Goal: Communication & Community: Answer question/provide support

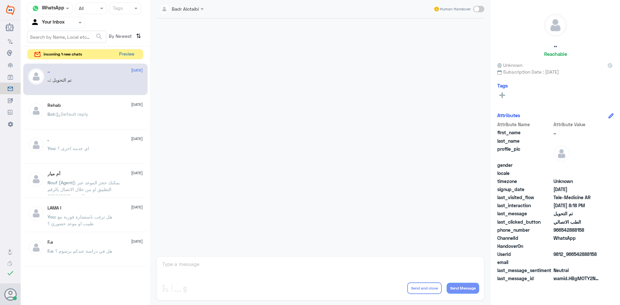
click at [123, 58] on button "Preview" at bounding box center [127, 54] width 20 height 10
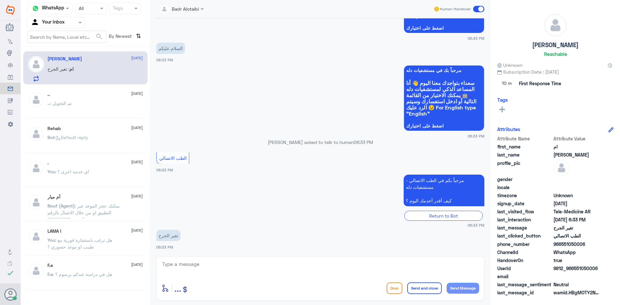
scroll to position [89, 0]
click at [305, 267] on textarea at bounding box center [320, 268] width 318 height 16
paste textarea "مرحبا معك بدر من الطب الاتصالي كيف اقدر اخدمك ؟"
type textarea "مرحبا معك بدر من الطب الاتصالي كيف اقدر اخدمك ؟"
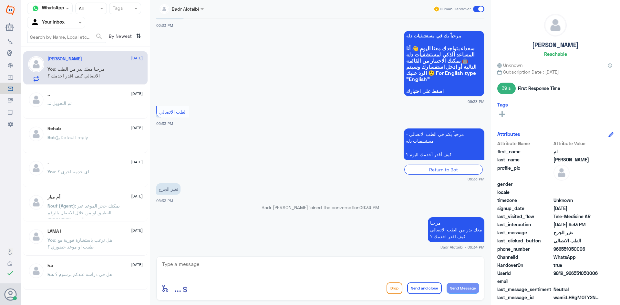
drag, startPoint x: 596, startPoint y: 272, endPoint x: 574, endPoint y: 273, distance: 22.3
click at [574, 273] on span "9812_966551050006" at bounding box center [576, 273] width 47 height 7
copy span "551050006"
click at [81, 27] on div "Agent Filter Your Inbox" at bounding box center [56, 23] width 58 height 12
click at [81, 25] on span at bounding box center [81, 22] width 8 height 7
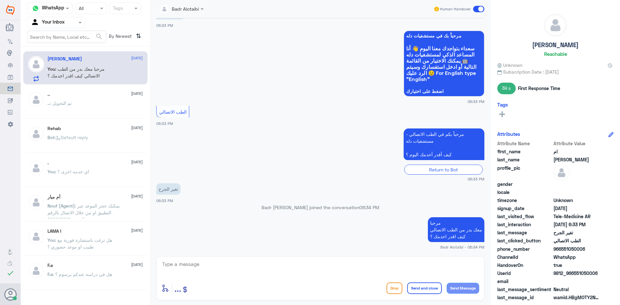
click at [477, 10] on span at bounding box center [478, 9] width 11 height 6
click at [0, 0] on input "checkbox" at bounding box center [0, 0] width 0 height 0
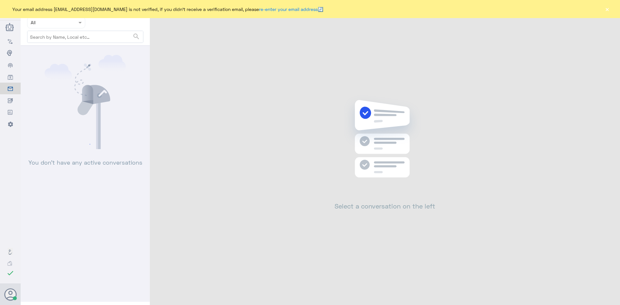
click at [607, 12] on button "×" at bounding box center [607, 9] width 6 height 6
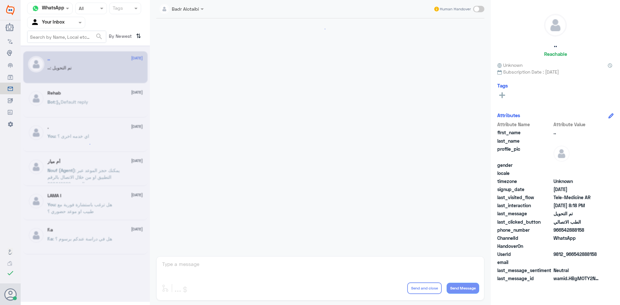
scroll to position [212, 0]
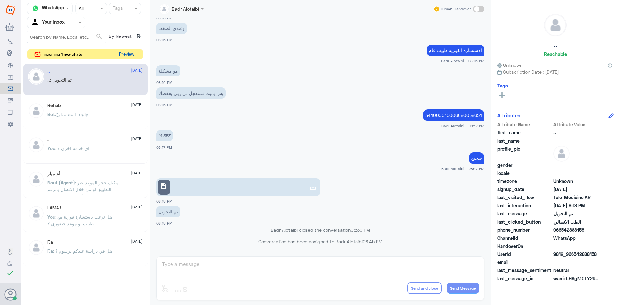
click at [122, 53] on button "Preview" at bounding box center [127, 54] width 20 height 10
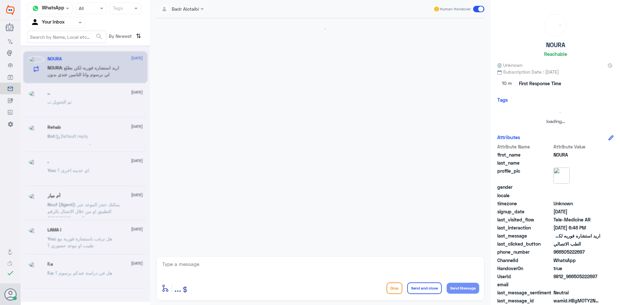
scroll to position [0, 0]
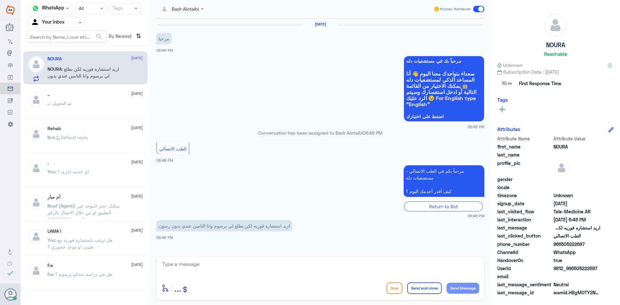
click at [241, 262] on textarea at bounding box center [320, 268] width 318 height 16
paste textarea "مرحبا معك بدر من الطب الاتصالي كيف اقدر اخدمك ؟"
type textarea "مرحبا معك بدر من الطب الاتصالي كيف اقدر اخدمك ؟"
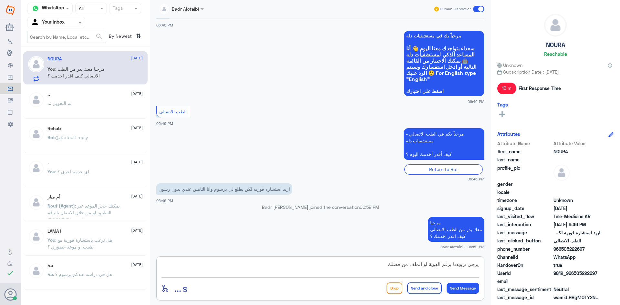
type textarea "يرجى تزويدنا برقم الهوية او الملف من فضلك"
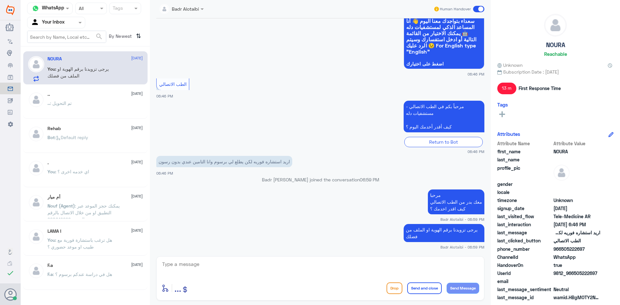
drag, startPoint x: 600, startPoint y: 273, endPoint x: 575, endPoint y: 274, distance: 25.5
click at [575, 274] on div "UserId 9812_966505222697" at bounding box center [555, 274] width 116 height 8
copy span "505222697"
click at [312, 117] on app-msgs-text "مرحباً بكم في الطب الاتصالي - مستشفيات دله كيف أقدر أخدمك اليوم ؟" at bounding box center [320, 117] width 328 height 32
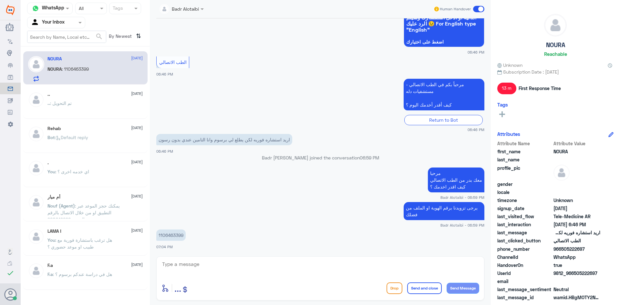
click at [174, 233] on p "1106463399" at bounding box center [170, 234] width 29 height 11
copy p "1106463399"
click at [325, 265] on textarea at bounding box center [320, 268] width 318 height 16
type textarea "J"
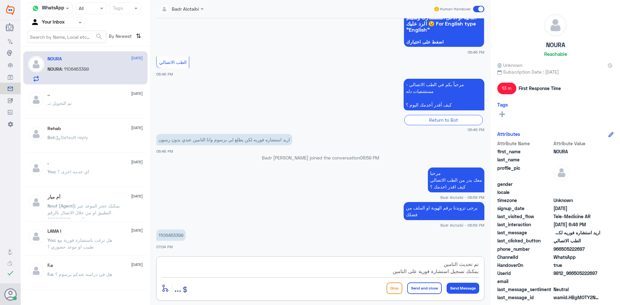
type textarea "تم تحديث التامين يمكنك تسجيل استشارة فورية على التامين"
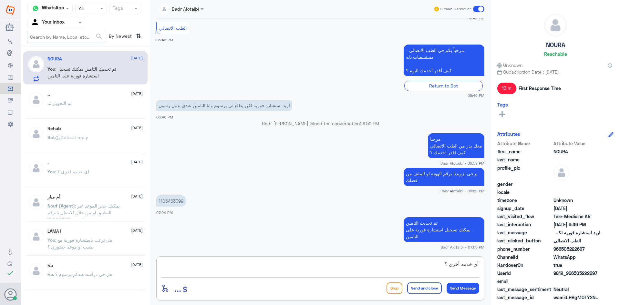
type textarea "أي خدمه أخرى ؟"
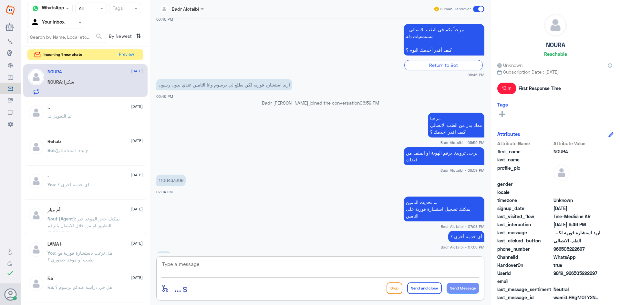
scroll to position [152, 0]
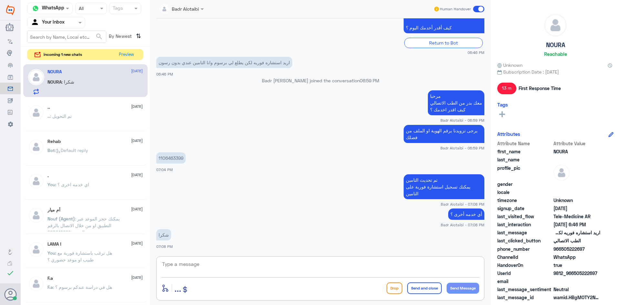
click at [231, 269] on textarea at bounding box center [320, 268] width 318 height 16
type textarea "العفو سعدنا بخدمتك"
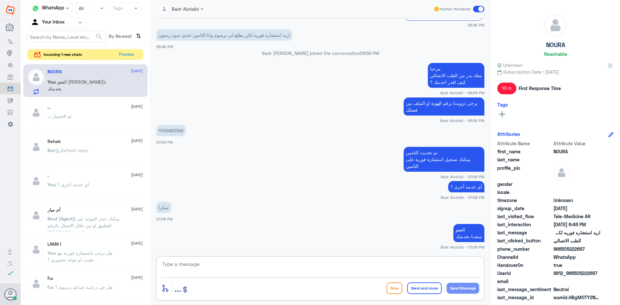
click at [480, 12] on span at bounding box center [478, 9] width 11 height 6
click at [0, 0] on input "checkbox" at bounding box center [0, 0] width 0 height 0
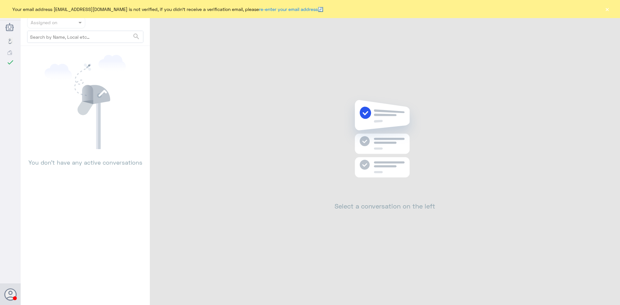
click at [608, 10] on button "×" at bounding box center [607, 9] width 6 height 6
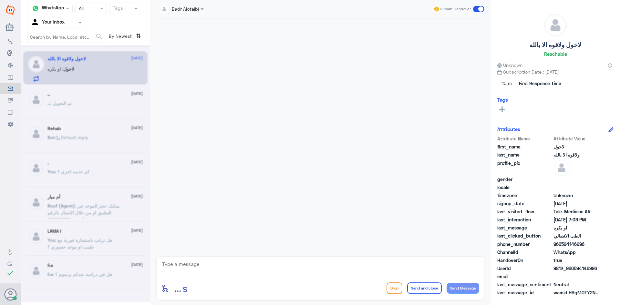
scroll to position [111, 0]
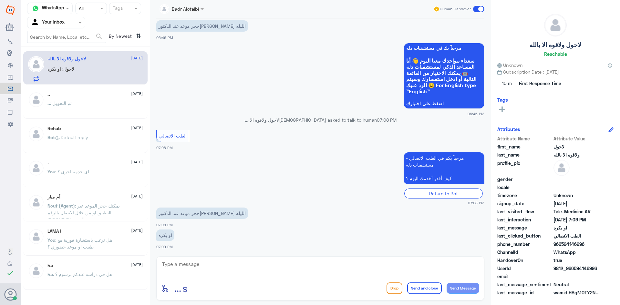
click at [212, 263] on textarea at bounding box center [320, 268] width 318 height 16
click at [206, 261] on textarea at bounding box center [320, 268] width 318 height 16
click at [262, 271] on textarea at bounding box center [320, 268] width 318 height 16
paste textarea "مرحبا معك بدر من الطب الاتصالي كيف اقدر اخدمك ؟"
type textarea "مرحبا معك بدر من الطب الاتصالي كيف اقدر اخدمك ؟"
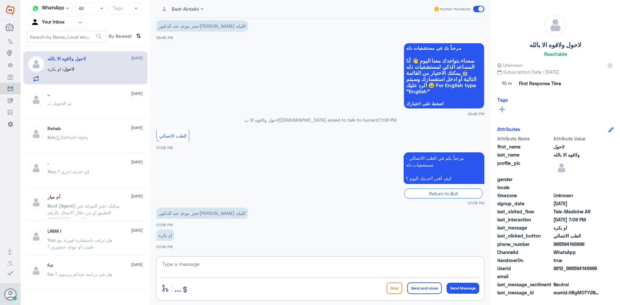
scroll to position [145, 0]
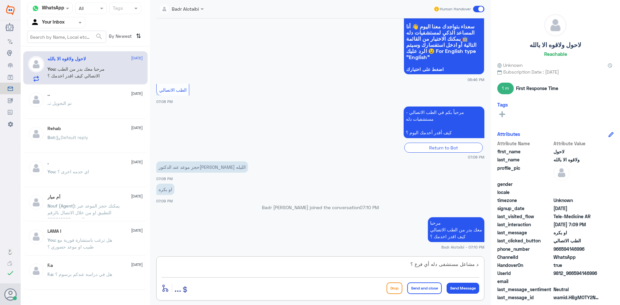
type textarea "د مشاعل مستشفى دله أي فرع ؟"
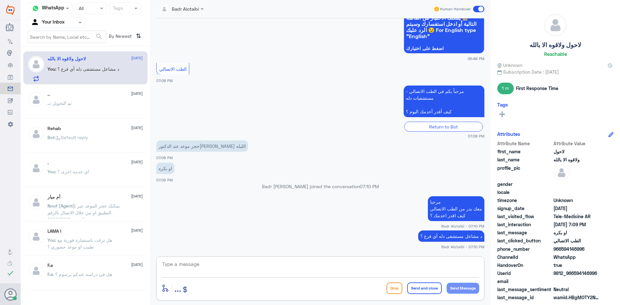
scroll to position [188, 0]
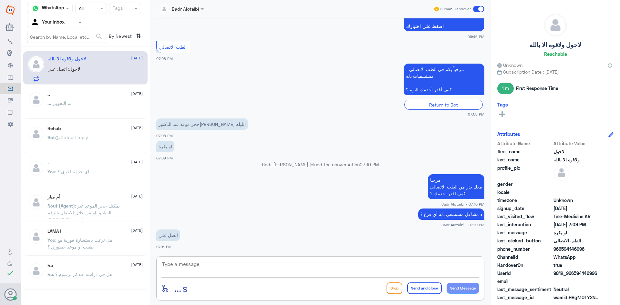
click at [222, 272] on textarea at bounding box center [320, 268] width 318 height 16
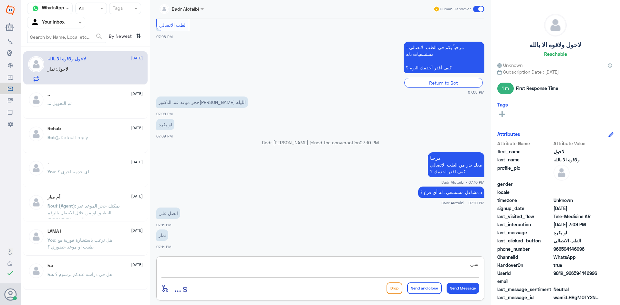
type textarea "س"
click at [377, 263] on textarea "يمكنك التواصل مع مستشفى دله نمار على الرقم 0546022896" at bounding box center [320, 268] width 318 height 16
type textarea "يمكنك التواصل مع مستشفى دله نمار على الرقم عبر الواتساب 0546022896"
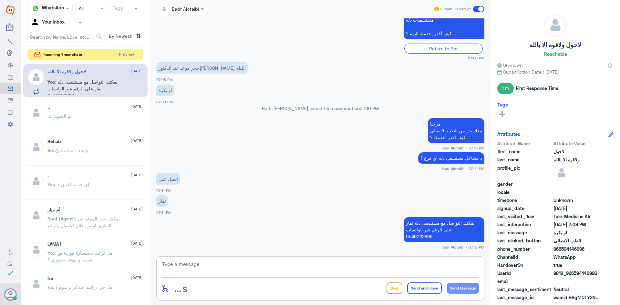
click at [482, 10] on span at bounding box center [478, 9] width 11 height 6
click at [0, 0] on input "checkbox" at bounding box center [0, 0] width 0 height 0
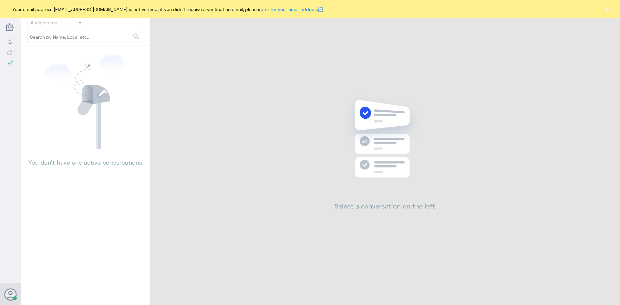
click at [609, 11] on button "×" at bounding box center [607, 9] width 6 height 6
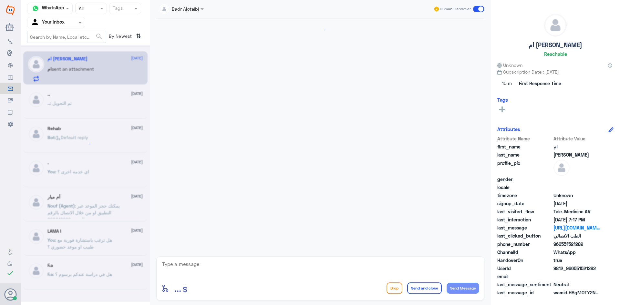
scroll to position [393, 0]
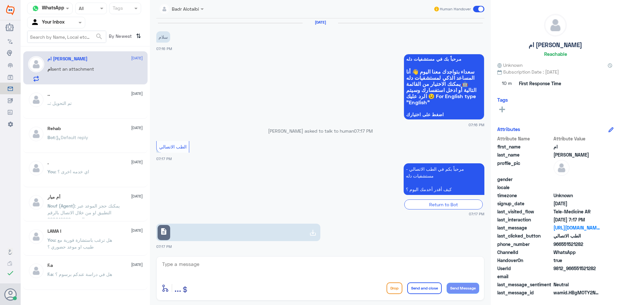
click at [208, 232] on link "description" at bounding box center [238, 232] width 164 height 17
click at [204, 266] on textarea at bounding box center [320, 268] width 318 height 16
paste textarea "مرحبا معك بدر من الطب الاتصالي كيف اقدر اخدمك ؟"
type textarea "مرحبا معك بدر من الطب الاتصالي كيف اقدر اخدمك ؟"
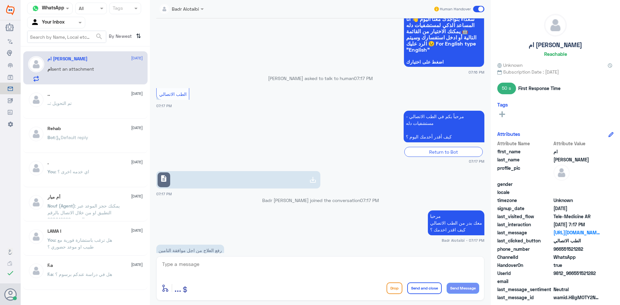
scroll to position [450, 0]
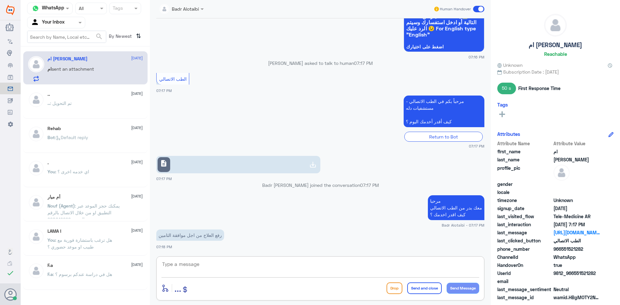
click at [228, 264] on textarea at bounding box center [320, 268] width 318 height 16
click at [276, 161] on link "description" at bounding box center [238, 164] width 164 height 17
click at [267, 268] on textarea at bounding box center [320, 268] width 318 height 16
type textarea "م"
type textarea "ل"
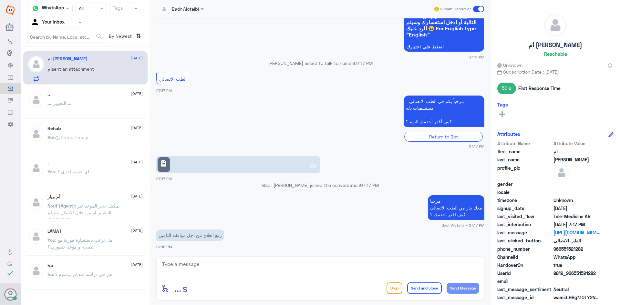
click at [301, 276] on div at bounding box center [320, 268] width 318 height 17
click at [297, 271] on textarea at bounding box center [320, 268] width 318 height 16
click at [467, 272] on textarea "لا تحتاج موافقة وتم شحن الادوية توصل خلال يومين الى ثلاثه أيام ان شاء الله" at bounding box center [320, 268] width 318 height 16
type textarea "لا تحتاج موافقة وتم شحن الادوية مده التوصيل خلال يومين الى ثلاثه أيام ان شاء ال…"
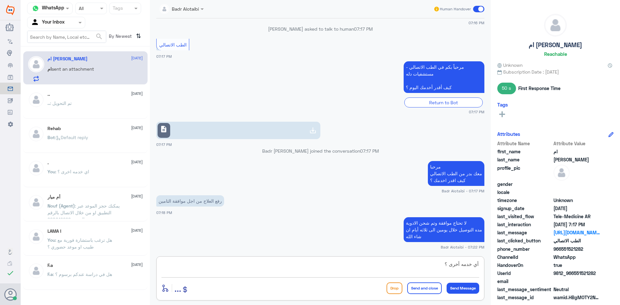
type textarea "أي خدمه أخرى ؟"
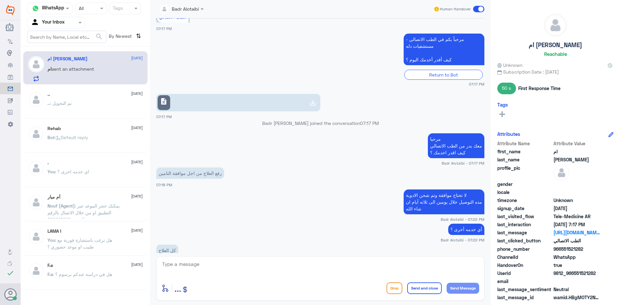
scroll to position [549, 0]
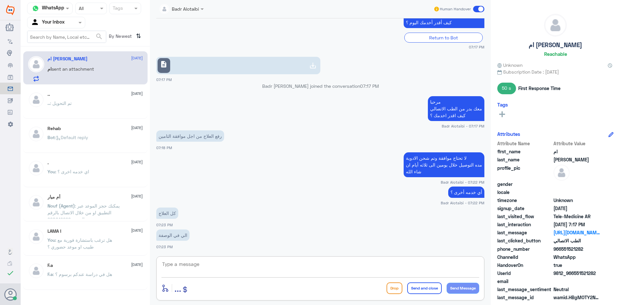
click at [217, 274] on textarea at bounding box center [320, 268] width 318 height 16
click at [252, 267] on textarea at bounding box center [320, 268] width 318 height 16
click at [226, 267] on textarea at bounding box center [320, 268] width 318 height 16
type textarea "نعم صحيح"
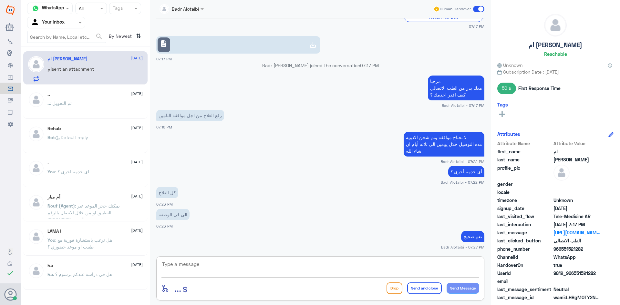
click at [265, 268] on textarea at bounding box center [320, 268] width 318 height 16
click at [268, 264] on textarea at bounding box center [320, 268] width 318 height 16
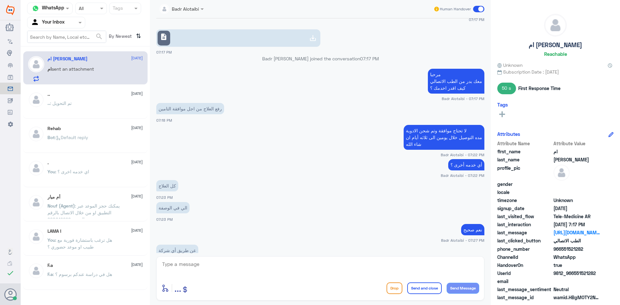
scroll to position [592, 0]
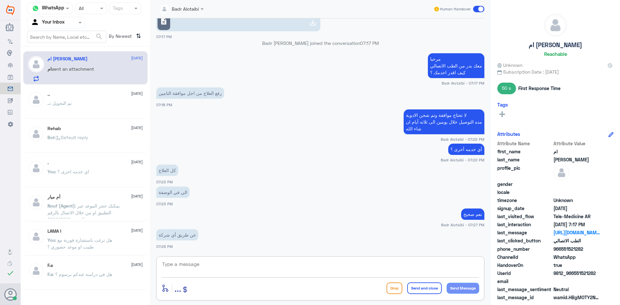
click at [204, 268] on textarea at bounding box center [320, 268] width 318 height 16
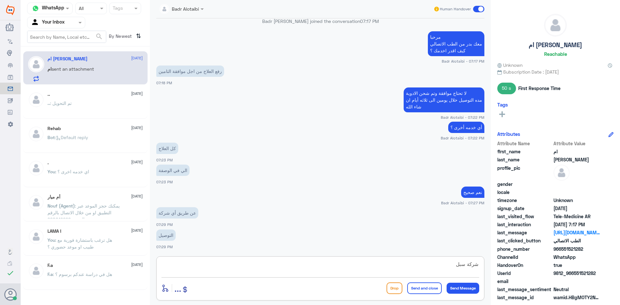
type textarea "شركة سبل"
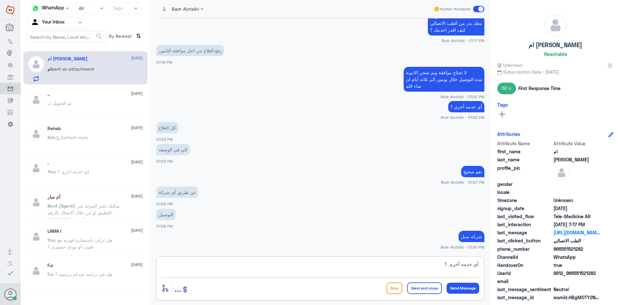
type textarea "أي خدمه أخرى ؟"
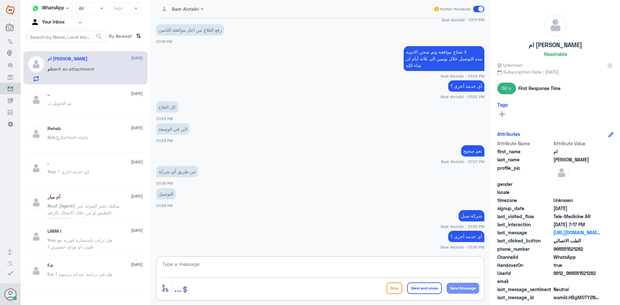
scroll to position [677, 0]
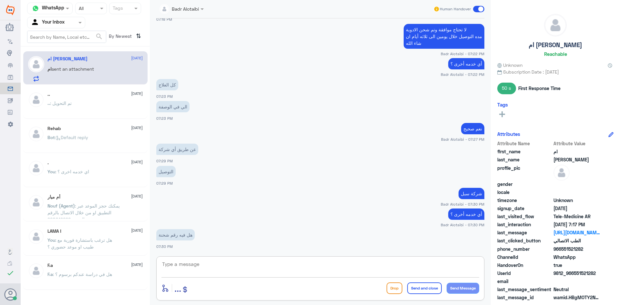
click at [214, 268] on textarea at bounding box center [320, 268] width 318 height 16
click at [189, 266] on textarea at bounding box center [320, 268] width 318 height 16
type textarea "الى الان لم يظهر رقم للشحنة"
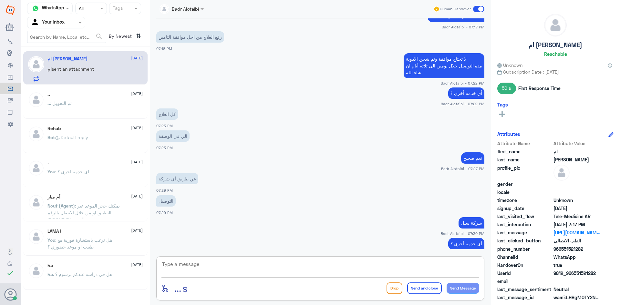
scroll to position [698, 0]
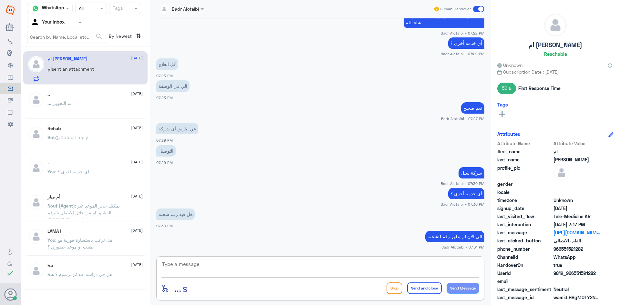
click at [258, 263] on textarea at bounding box center [320, 268] width 318 height 16
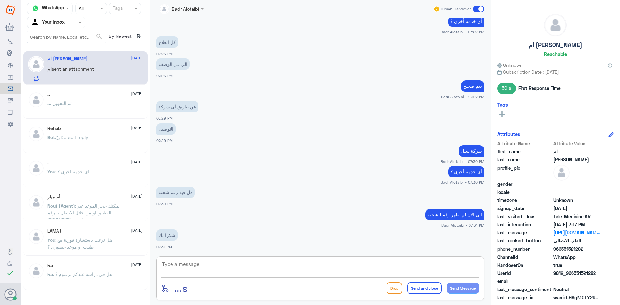
click at [248, 274] on textarea at bounding box center [320, 268] width 318 height 16
click at [241, 266] on textarea at bounding box center [320, 268] width 318 height 16
type textarea "العفو سعدنا بخدمتك"
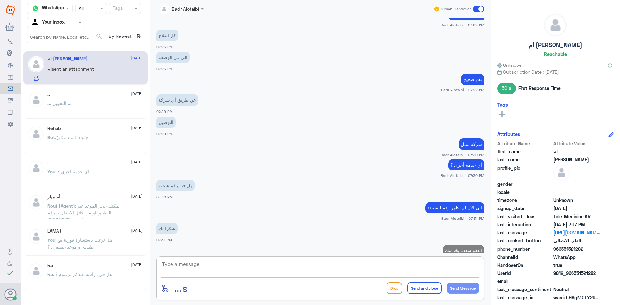
scroll to position [740, 0]
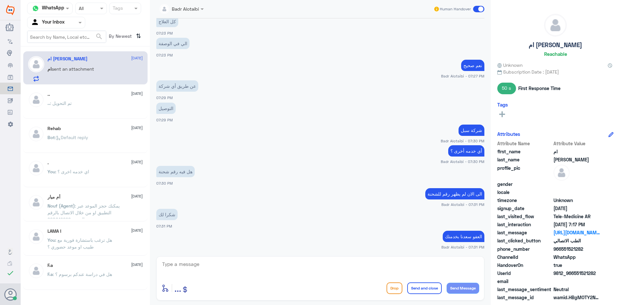
click at [477, 8] on span at bounding box center [478, 9] width 11 height 6
click at [0, 0] on input "checkbox" at bounding box center [0, 0] width 0 height 0
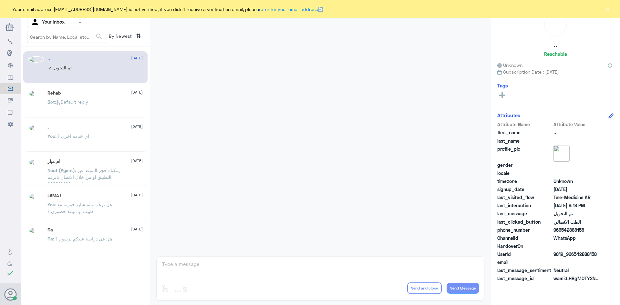
click at [609, 12] on button "×" at bounding box center [607, 9] width 6 height 6
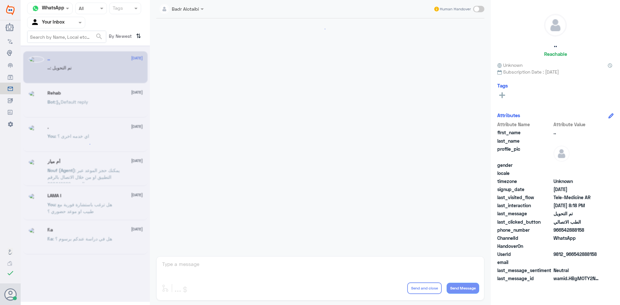
scroll to position [212, 0]
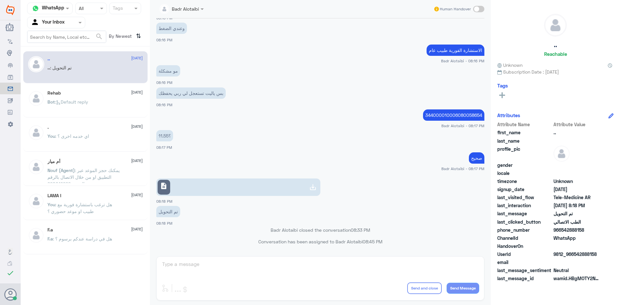
click at [192, 9] on div at bounding box center [181, 8] width 51 height 7
click at [332, 60] on small "Badr Alotaibi - 08:16 PM" at bounding box center [320, 60] width 328 height 5
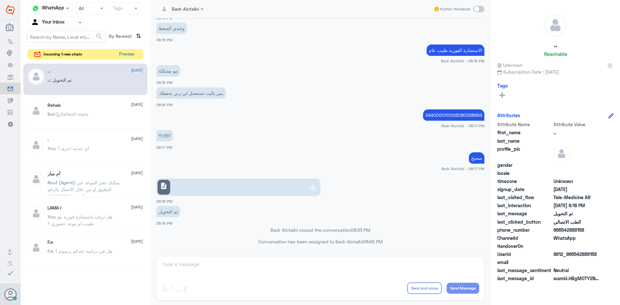
click at [133, 51] on button "Preview" at bounding box center [127, 54] width 20 height 10
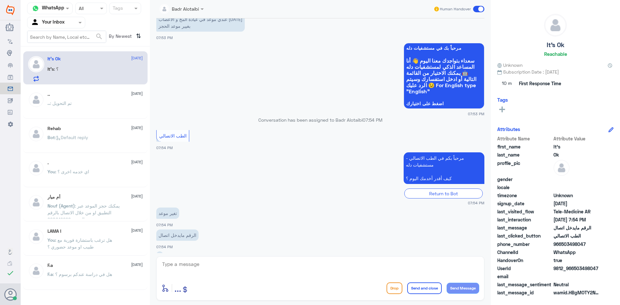
scroll to position [140, 0]
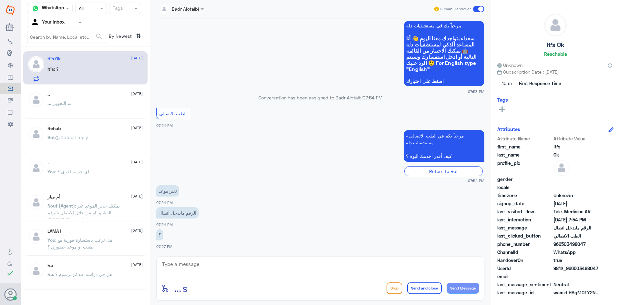
click at [237, 261] on textarea at bounding box center [320, 268] width 318 height 16
paste textarea "مرحبا معك بدر من الطب الاتصالي كيف اقدر اخدمك ؟"
type textarea "مرحبا معك بدر من الطب الاتصالي كيف اقدر اخدمك ؟"
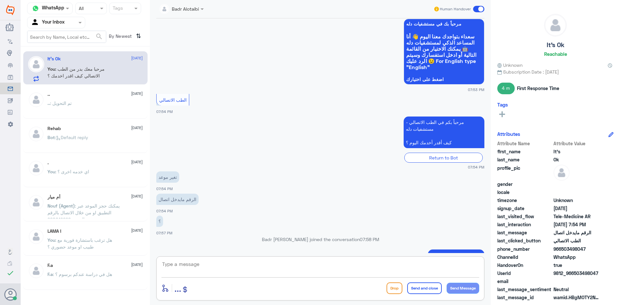
scroll to position [174, 0]
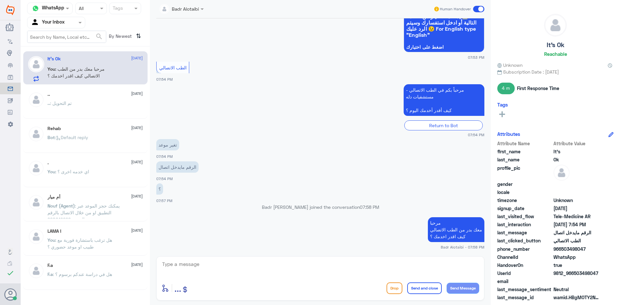
drag, startPoint x: 599, startPoint y: 274, endPoint x: 574, endPoint y: 275, distance: 24.9
click at [574, 275] on span "9812_966503498047" at bounding box center [576, 273] width 47 height 7
copy span "503498047"
click at [391, 266] on textarea at bounding box center [320, 268] width 318 height 16
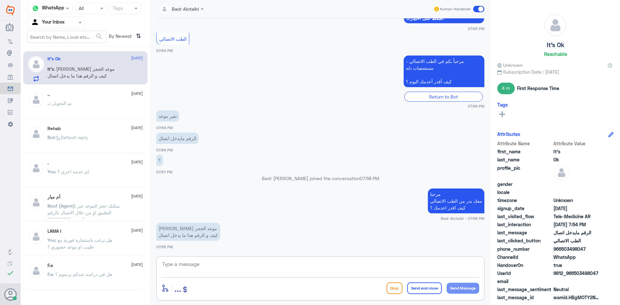
click at [269, 265] on textarea at bounding box center [320, 268] width 318 height 16
type textarea "يرجى تزويدنا برقم الهوية او الملف من فضلك"
click at [365, 271] on textarea "يرجى تزويدنا برقم الهوية او الملف من فضلك" at bounding box center [320, 268] width 318 height 16
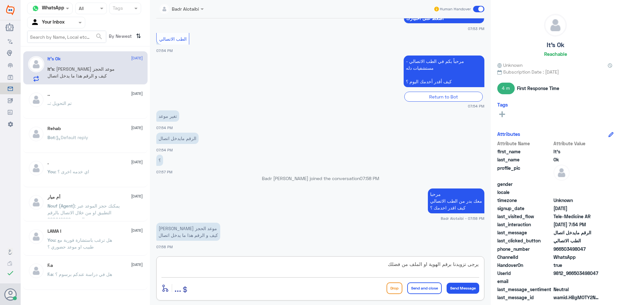
click at [365, 271] on textarea "يرجى تزويدنا برقم الهوية او الملف من فضلك" at bounding box center [320, 268] width 318 height 16
type textarea "يمكنك تغير موعد الحجز عن طريق التطبيق او الرقم الموحد 920012222"
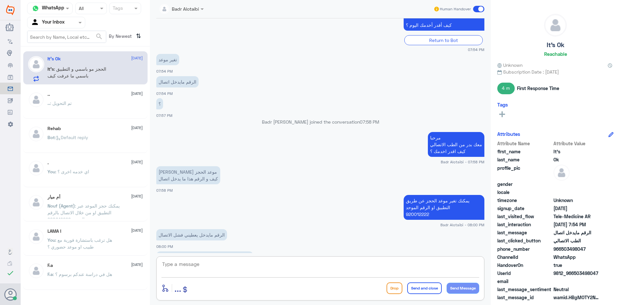
scroll to position [281, 0]
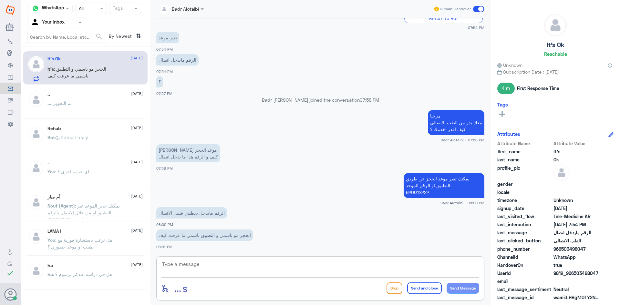
click at [287, 268] on textarea at bounding box center [320, 268] width 318 height 16
type textarea "سيتم التواصل هاتفيا"
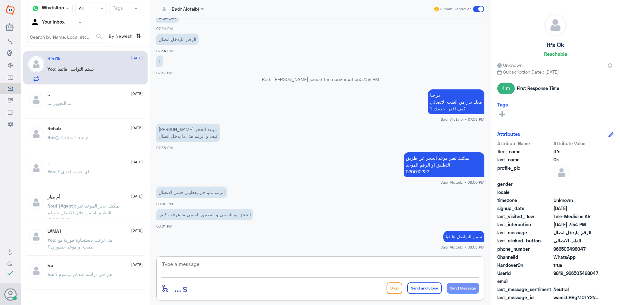
click at [289, 269] on textarea at bounding box center [320, 268] width 318 height 16
type textarea "ه"
type textarea "يرجى تزويدنا برقم الهوية او الملف"
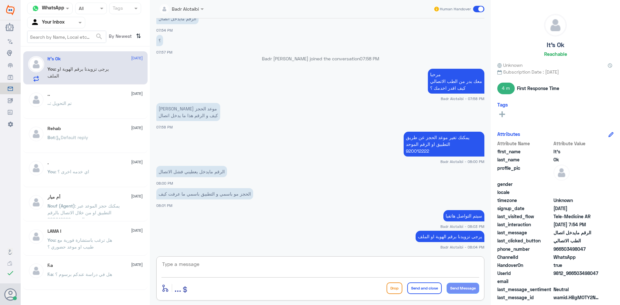
click at [233, 269] on textarea at bounding box center [320, 268] width 318 height 16
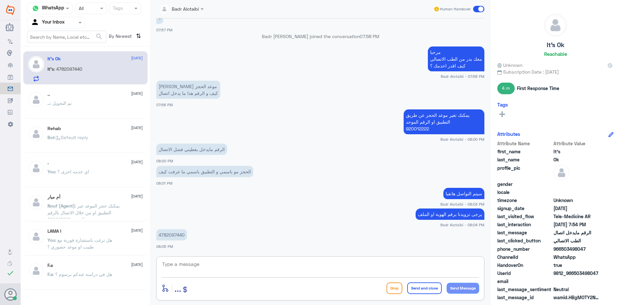
click at [178, 234] on p "4782097440" at bounding box center [171, 234] width 31 height 11
copy p "4782097440"
click at [305, 268] on textarea at bounding box center [320, 268] width 318 height 16
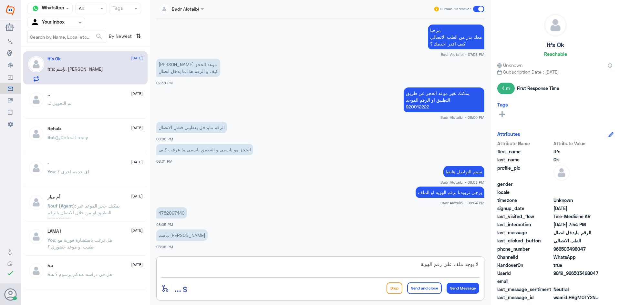
type textarea "لا يوجد ملف على رقم الهوية"
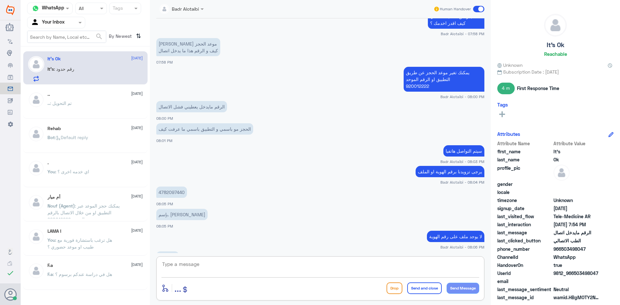
scroll to position [410, 0]
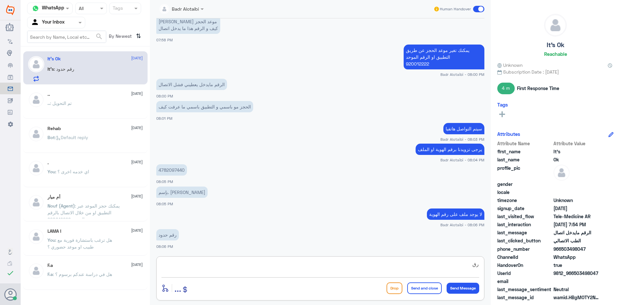
type textarea "ر"
type textarea "زودنا برقم الجوال"
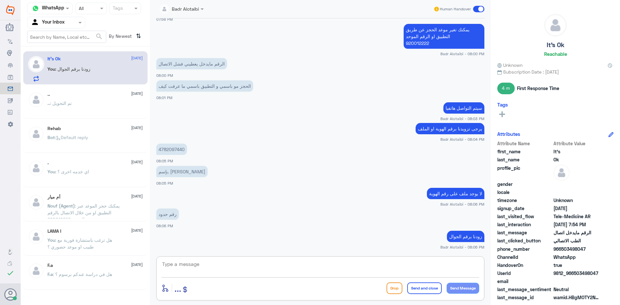
scroll to position [519, 0]
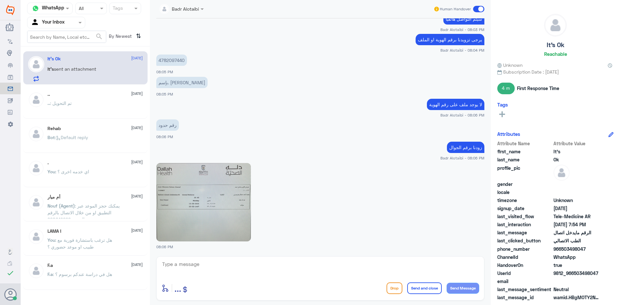
click at [214, 192] on img at bounding box center [203, 202] width 95 height 78
click at [227, 229] on img at bounding box center [203, 202] width 95 height 78
click at [281, 268] on textarea at bounding box center [320, 268] width 318 height 16
type textarea "يرجى التواصل على الرقم 0114441489"
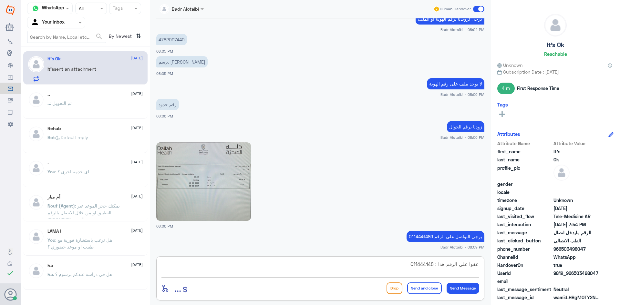
type textarea "عفوا على الرقم هذا : 0114441480"
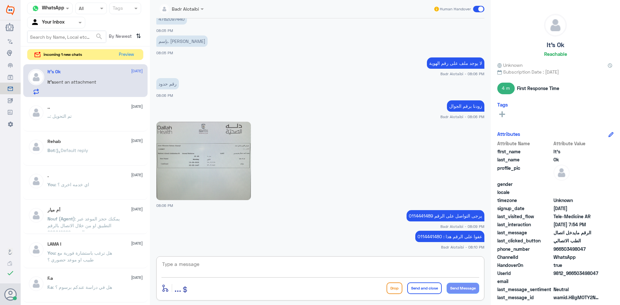
click at [358, 270] on textarea at bounding box center [320, 268] width 318 height 16
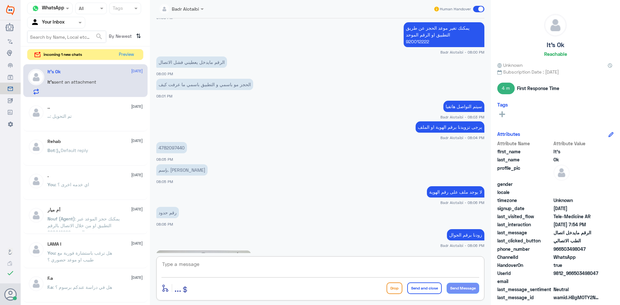
scroll to position [432, 0]
click at [185, 149] on p "4782097440" at bounding box center [171, 147] width 31 height 11
click at [182, 148] on p "4782097440" at bounding box center [171, 147] width 31 height 11
copy p "4782097440"
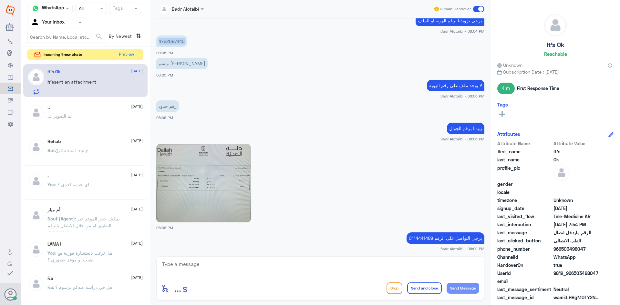
scroll to position [561, 0]
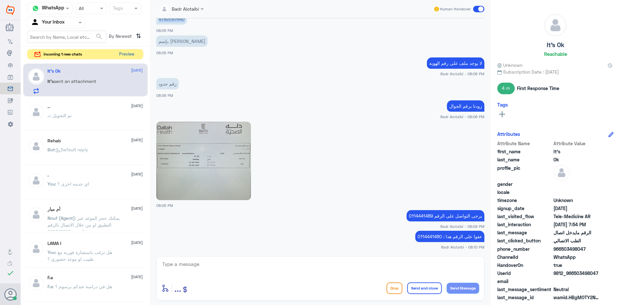
click at [124, 57] on button "Preview" at bounding box center [127, 54] width 20 height 10
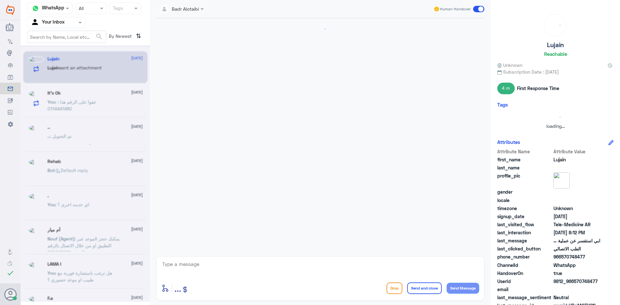
scroll to position [453, 0]
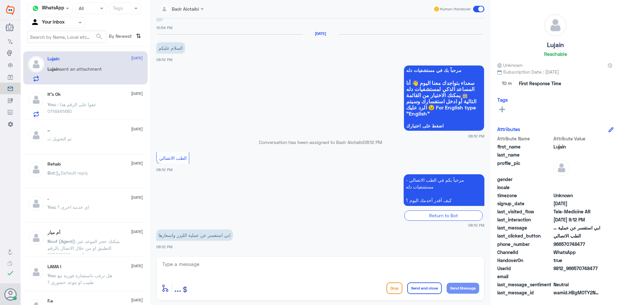
click at [115, 107] on p "You : عفوا على الرقم هذا : 0114441480" at bounding box center [83, 109] width 73 height 16
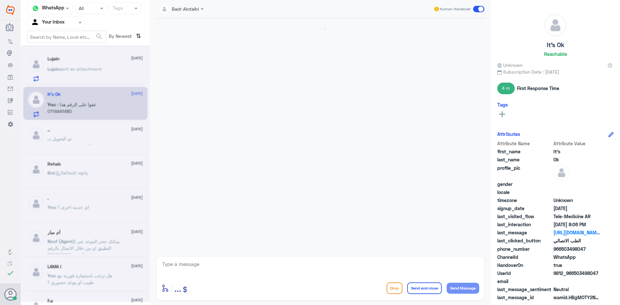
scroll to position [336, 0]
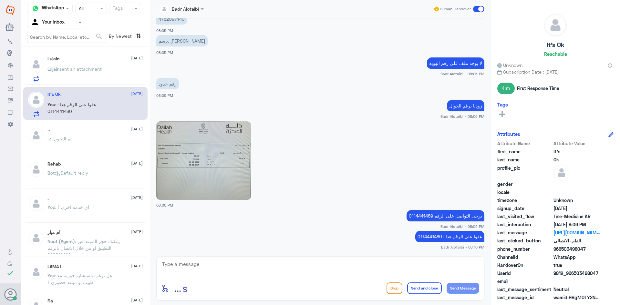
click at [476, 10] on span at bounding box center [478, 9] width 11 height 6
click at [0, 0] on input "checkbox" at bounding box center [0, 0] width 0 height 0
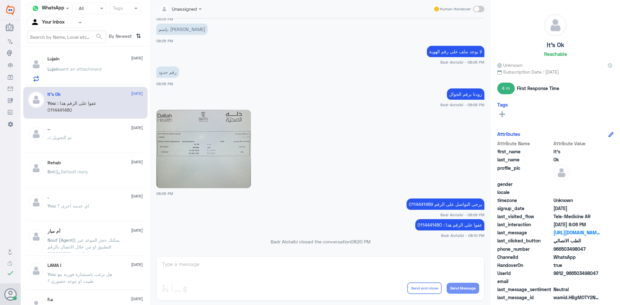
click at [193, 152] on img at bounding box center [203, 149] width 95 height 78
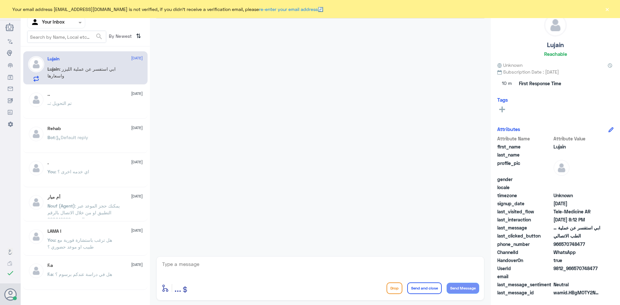
click at [608, 7] on button "×" at bounding box center [607, 9] width 6 height 6
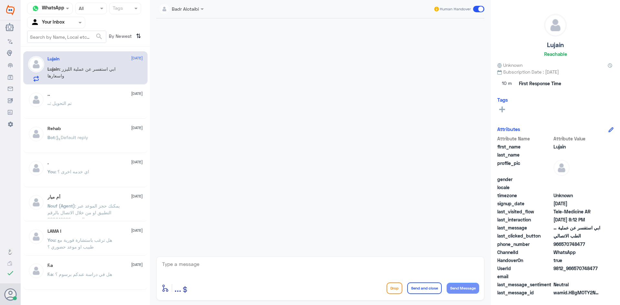
click at [82, 107] on div ".. : تم التحويل" at bounding box center [94, 108] width 95 height 15
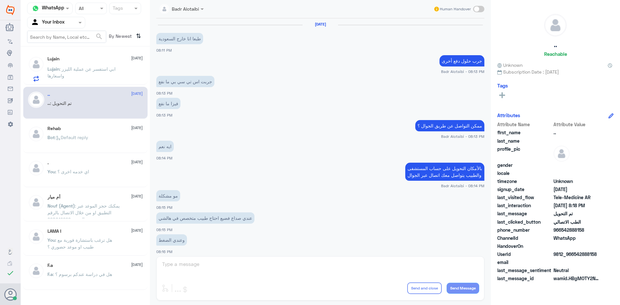
scroll to position [212, 0]
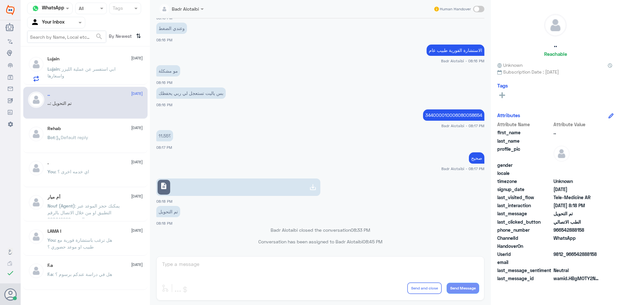
click at [83, 73] on p "Lujain : ابي استفسر عن عملية الليزر واسعارها" at bounding box center [83, 74] width 73 height 16
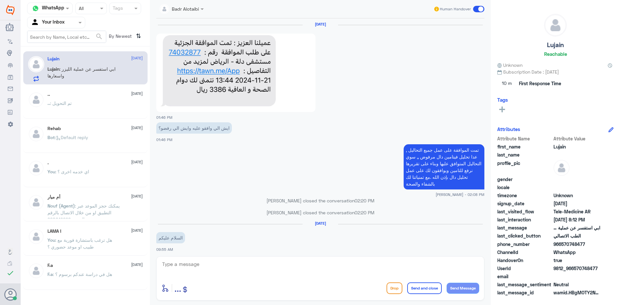
scroll to position [453, 0]
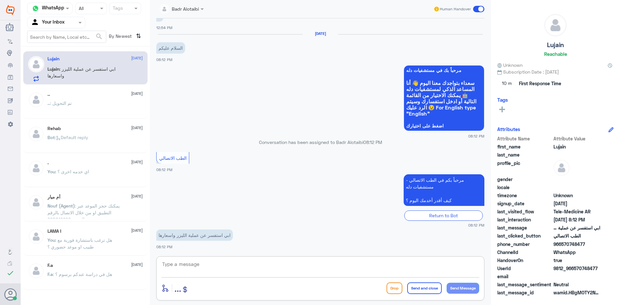
click at [206, 269] on textarea at bounding box center [320, 268] width 318 height 16
paste textarea "مرحبا معك بدر من الطب الاتصالي كيف اقدر اخدمك ؟"
type textarea "مرحبا معك بدر من الطب الاتصالي كيف اقدر اخدمك ؟"
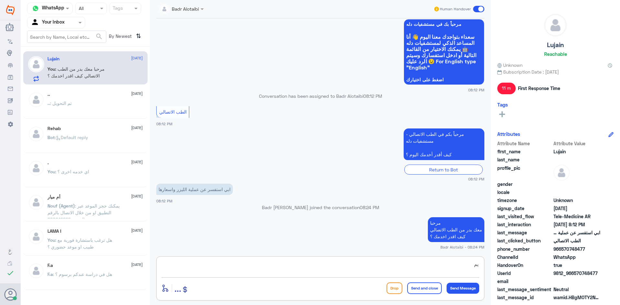
type textarea "ي"
type textarea "ه"
type textarea "يمكنك الاستفسار على الرقم الموحد 920012222"
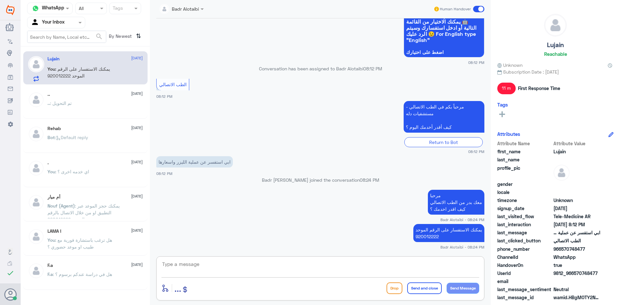
click at [479, 8] on span at bounding box center [478, 9] width 11 height 6
click at [0, 0] on input "checkbox" at bounding box center [0, 0] width 0 height 0
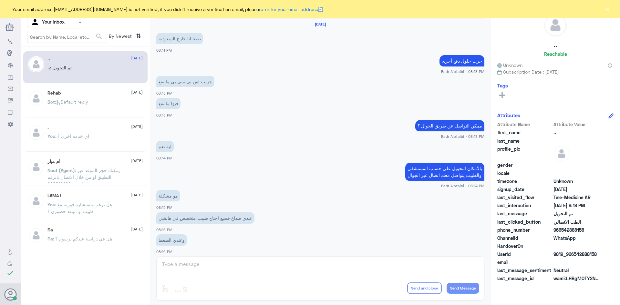
scroll to position [212, 0]
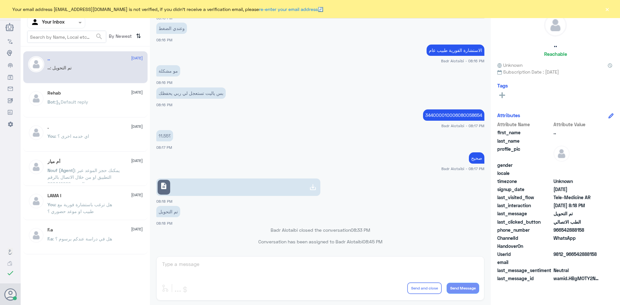
click at [605, 9] on button "×" at bounding box center [607, 9] width 6 height 6
